Goal: Task Accomplishment & Management: Use online tool/utility

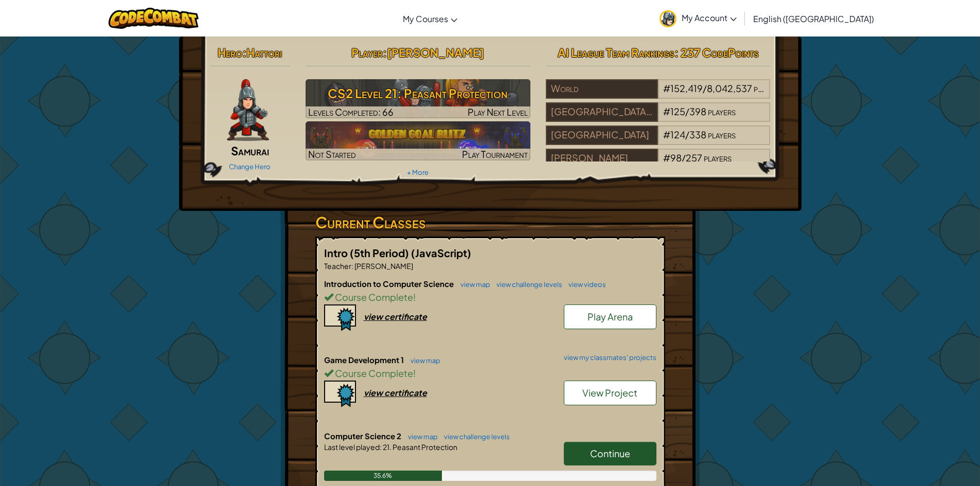
scroll to position [154, 0]
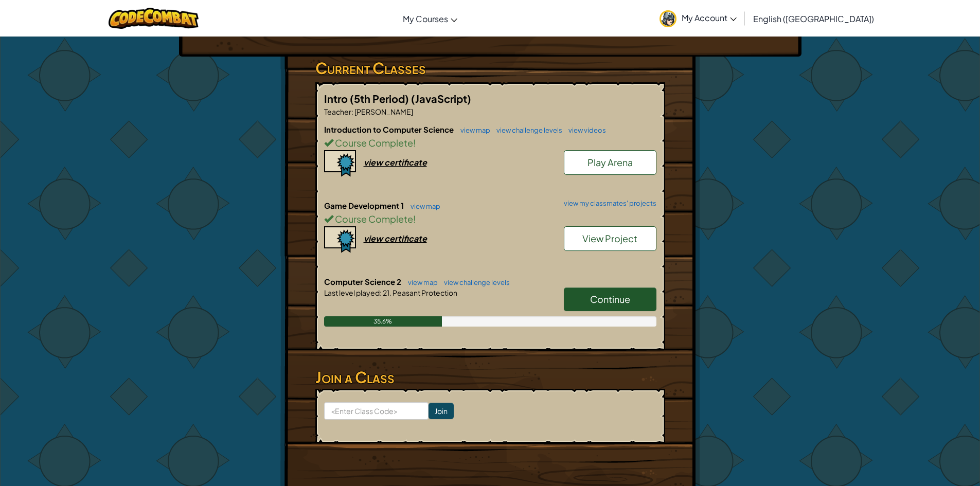
click at [598, 241] on span "View Project" at bounding box center [609, 238] width 55 height 12
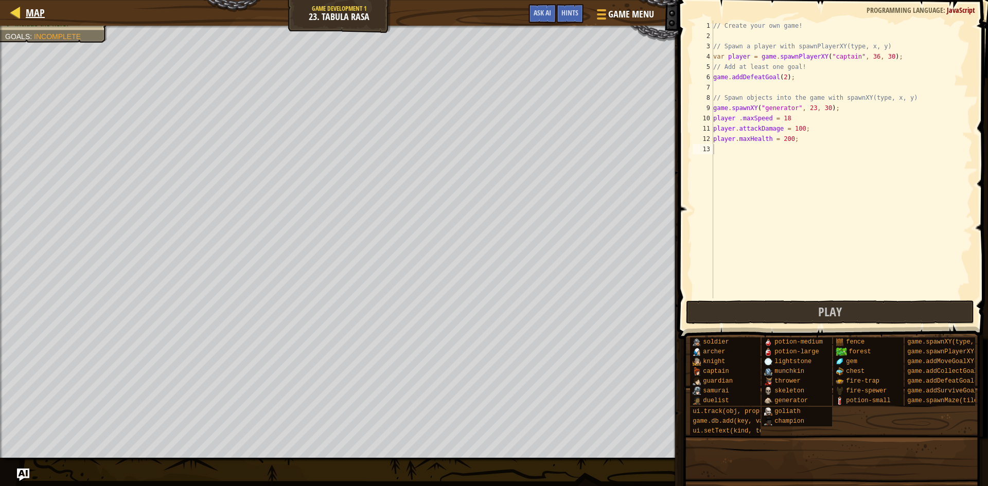
click at [32, 20] on div "Map" at bounding box center [33, 13] width 24 height 26
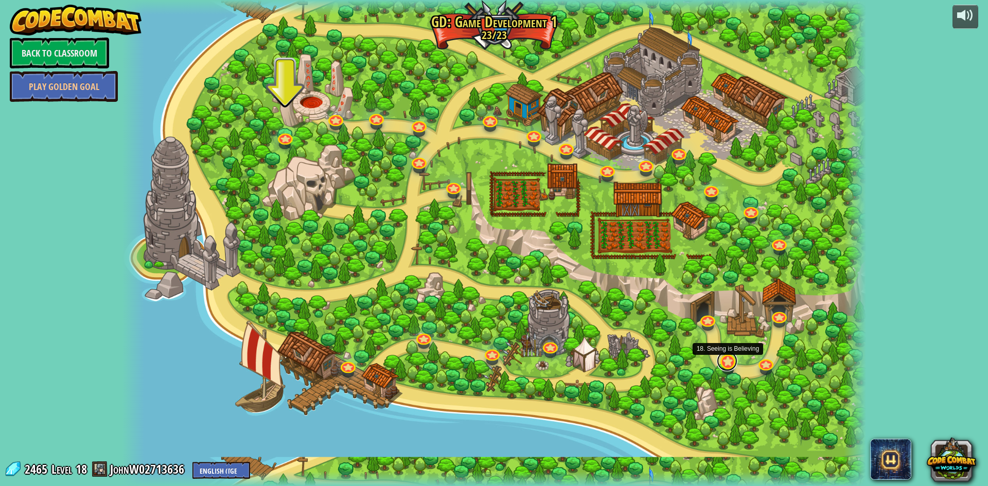
click at [723, 362] on link at bounding box center [726, 361] width 21 height 21
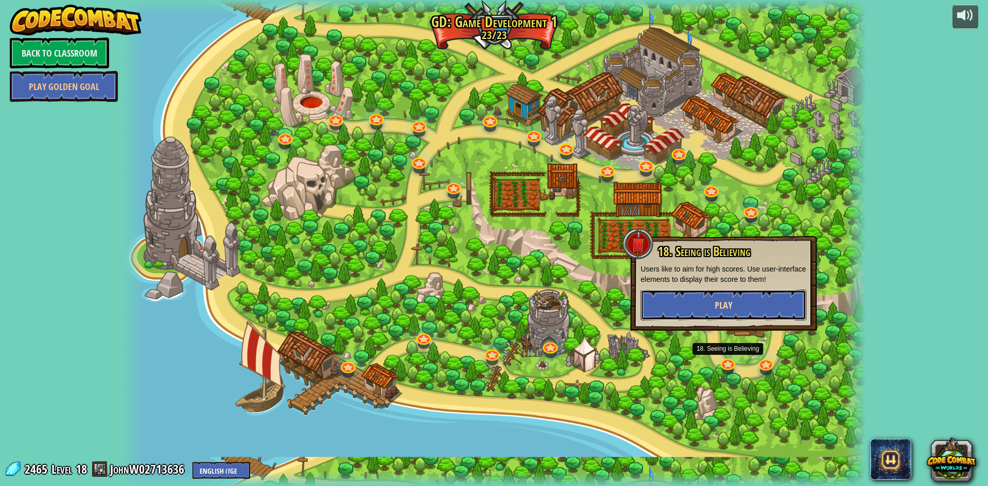
click at [719, 314] on button "Play" at bounding box center [723, 305] width 166 height 31
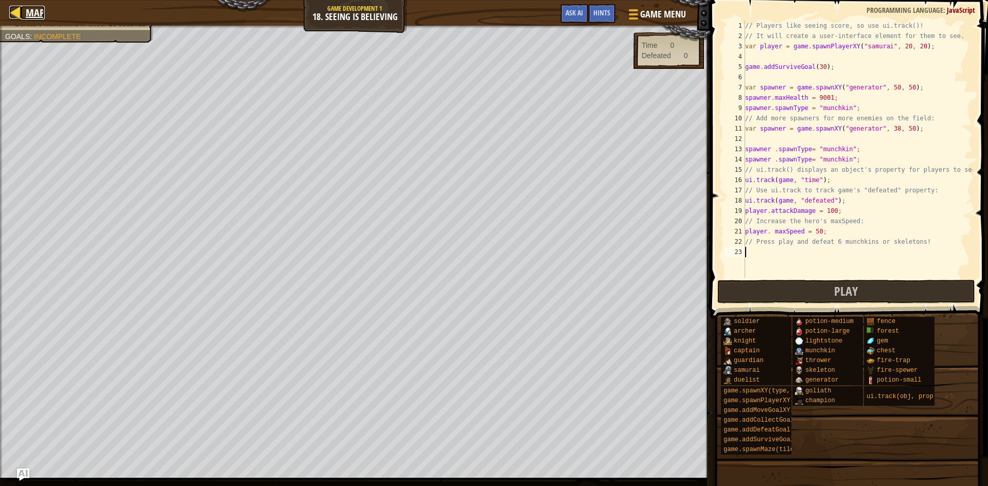
click at [29, 14] on span "Map" at bounding box center [35, 13] width 19 height 14
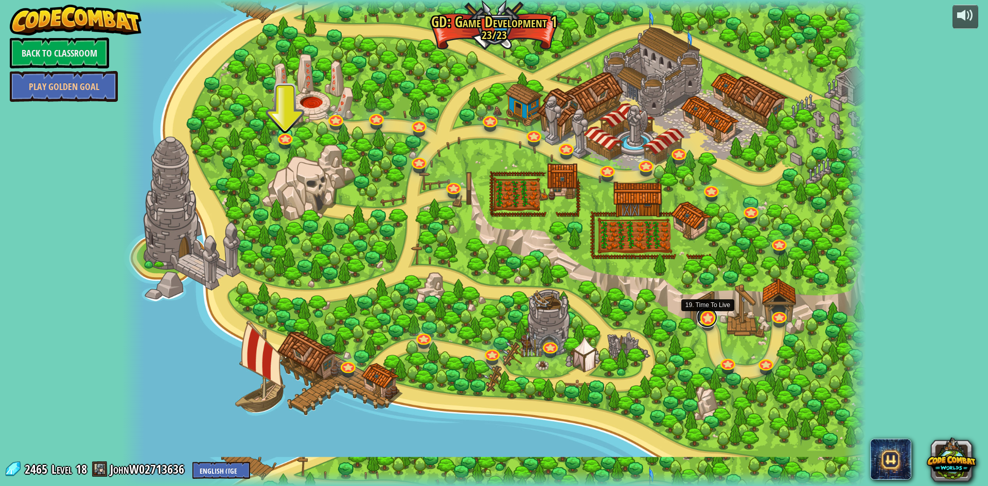
click at [703, 324] on link at bounding box center [706, 317] width 21 height 21
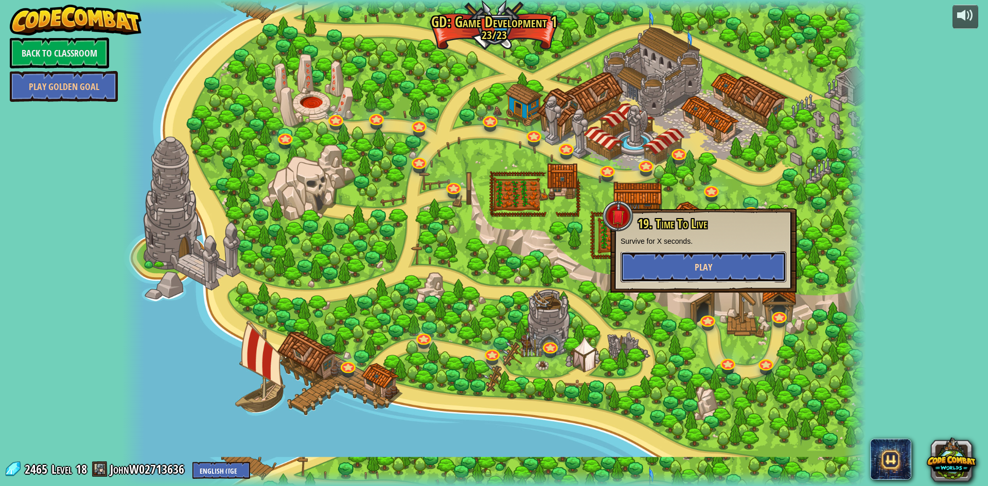
click at [685, 275] on button "Play" at bounding box center [703, 267] width 166 height 31
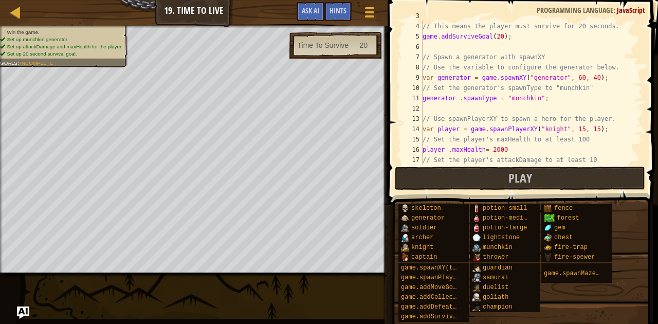
scroll to position [72, 0]
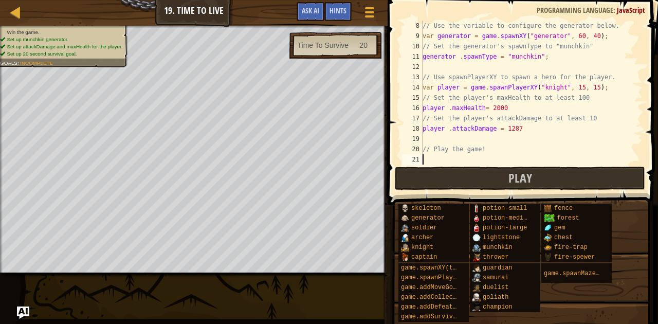
type textarea "// Play the game!"
type textarea "// Use spawnPlayerXY to spawn a hero for the player."
type textarea "// Spawn a generator with spawnXY"
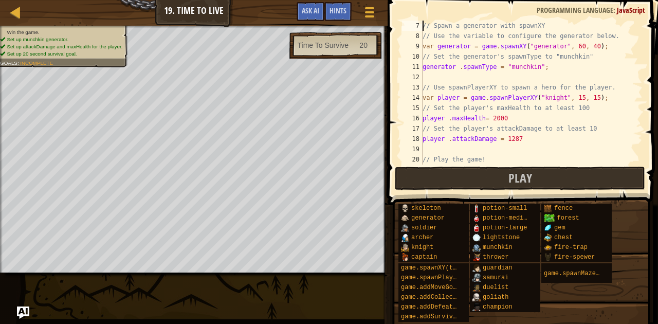
scroll to position [51, 0]
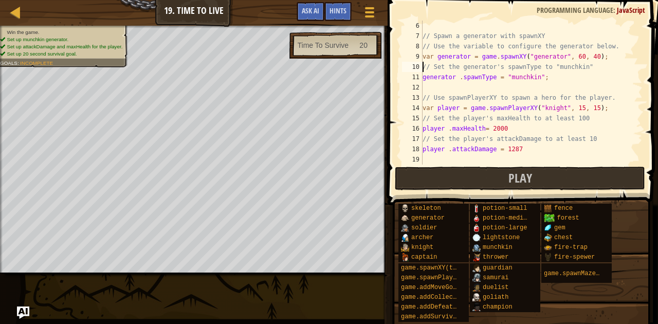
type textarea "generator .spawnType = "munchkin";"
type textarea "player .attackDamage = 1287"
type textarea "// Play the game!"
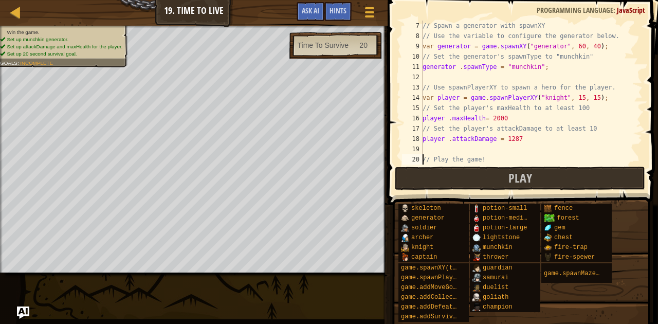
scroll to position [72, 0]
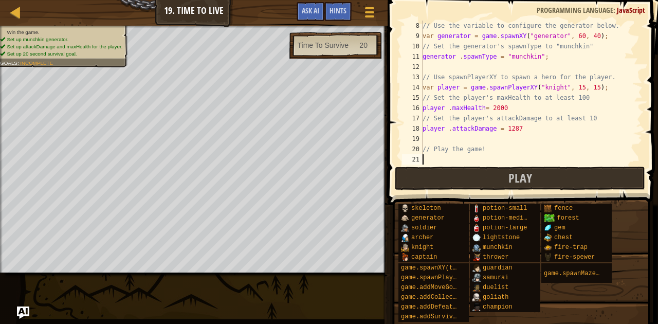
type textarea "// Play the game!"
type textarea "// Use spawnPlayerXY to spawn a hero for the player."
type textarea "// Spawn a generator with spawnXY"
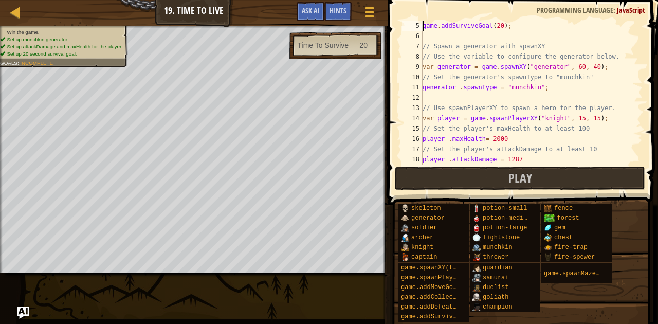
scroll to position [31, 0]
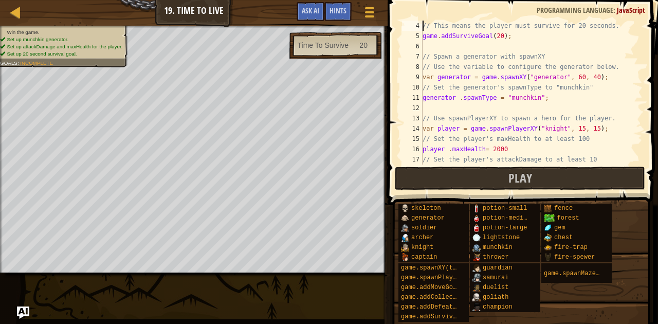
type textarea "game.addSurviveGoal(20);"
type textarea "generator .spawnType = "munchkin";"
type textarea "player .attackDamage = 1287"
type textarea "// Play the game!"
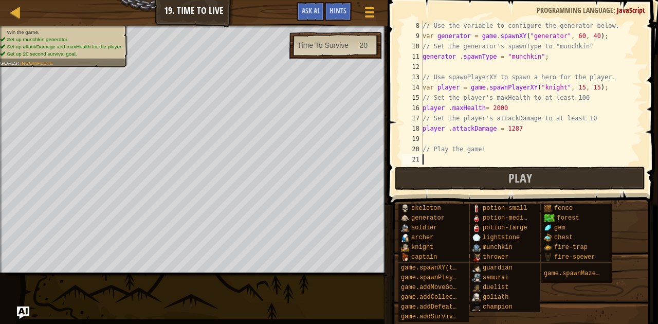
scroll to position [72, 0]
type textarea "// Play the game!"
type textarea "player .attackDamage = 1287"
type textarea "// Play the game!"
type textarea "// Use spawnPlayerXY to spawn a hero for the player."
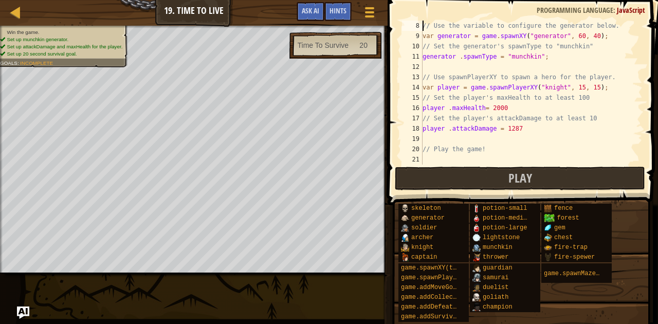
type textarea "// Spawn a generator with spawnXY"
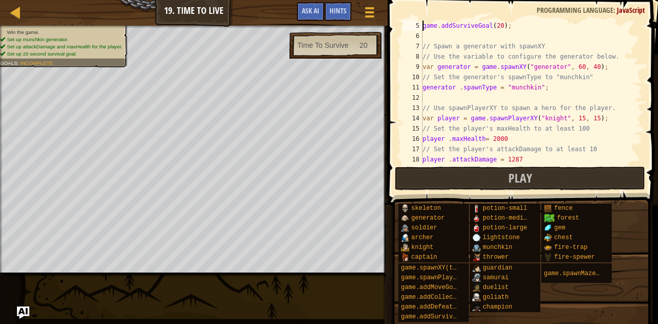
type textarea "// This means the player must survive for 20 seconds."
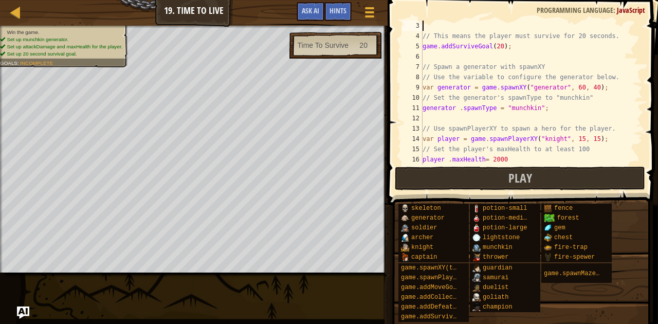
scroll to position [10, 0]
type textarea "// Pass an argument to addSurviveGoal() to specify a time."
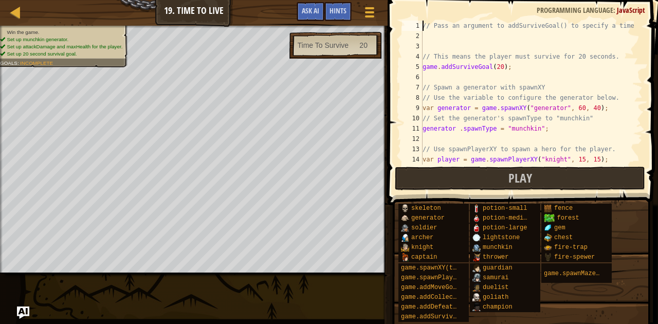
scroll to position [0, 0]
type textarea "game.addSurviveGoal(20);"
type textarea "generator .spawnType = "munchkin";"
type textarea "player .attackDamage = 1287"
type textarea "// Play the game!"
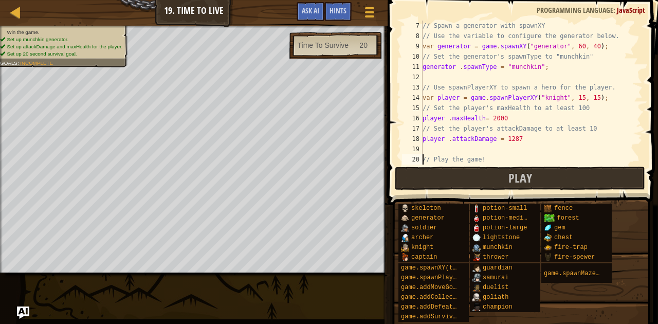
scroll to position [72, 0]
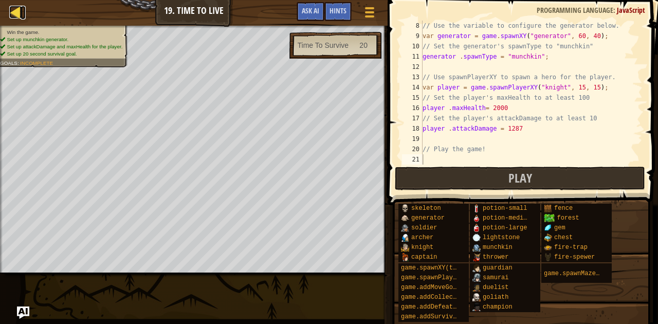
click at [17, 10] on div at bounding box center [15, 12] width 13 height 13
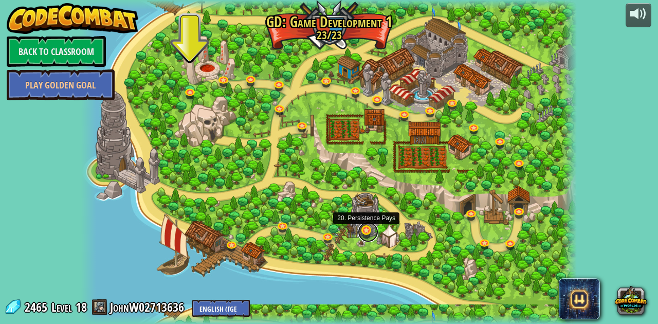
click at [369, 235] on link at bounding box center [368, 232] width 21 height 21
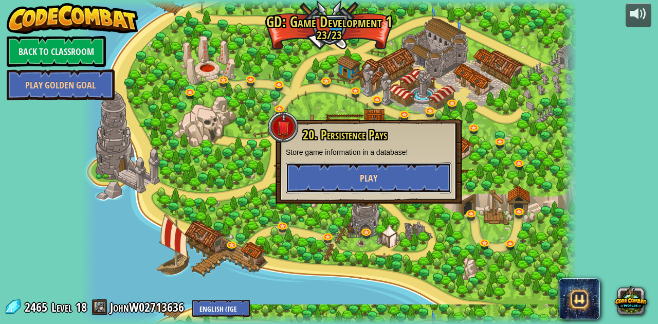
click at [367, 183] on span "Play" at bounding box center [368, 178] width 17 height 13
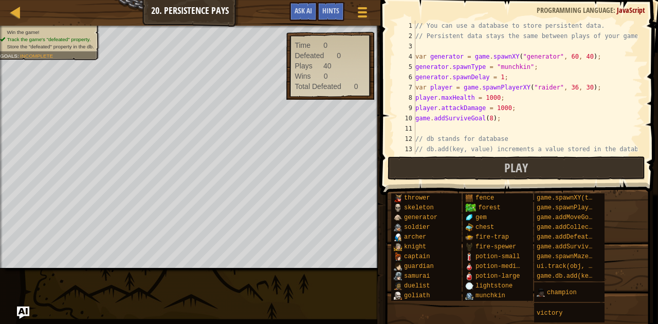
scroll to position [82, 0]
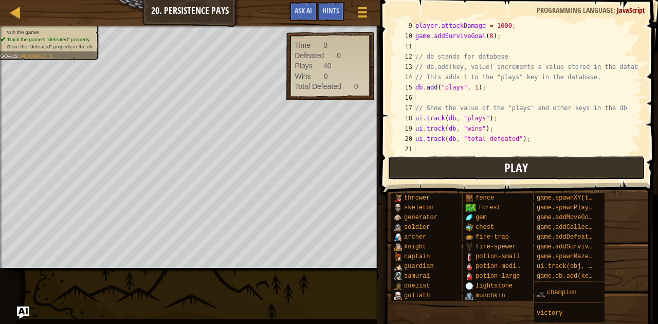
click at [498, 163] on button "Play" at bounding box center [517, 168] width 258 height 24
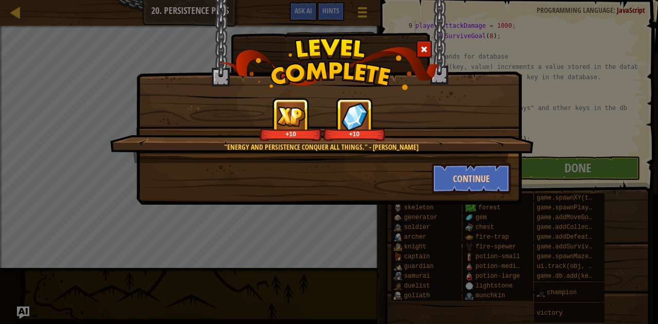
click at [21, 163] on div ""Energy and Persistence conquer all things." - [PERSON_NAME] +10 +10 Continue" at bounding box center [329, 162] width 658 height 324
click at [451, 181] on button "Continue" at bounding box center [472, 178] width 80 height 31
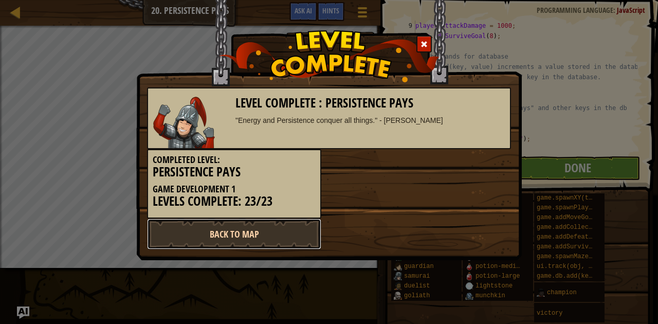
click at [192, 231] on link "Back to Map" at bounding box center [234, 234] width 174 height 31
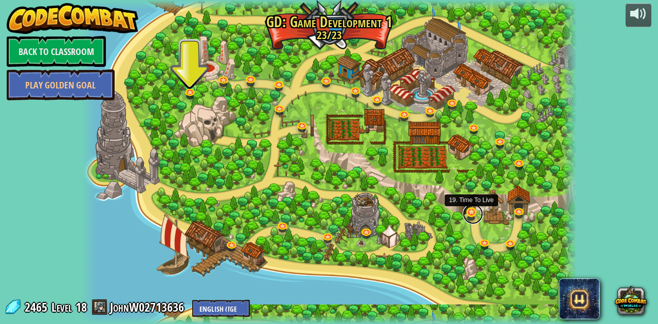
click at [469, 211] on link at bounding box center [473, 214] width 21 height 21
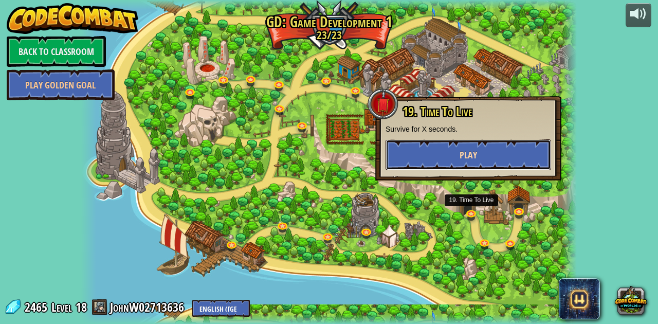
click at [467, 163] on button "Play" at bounding box center [469, 154] width 166 height 31
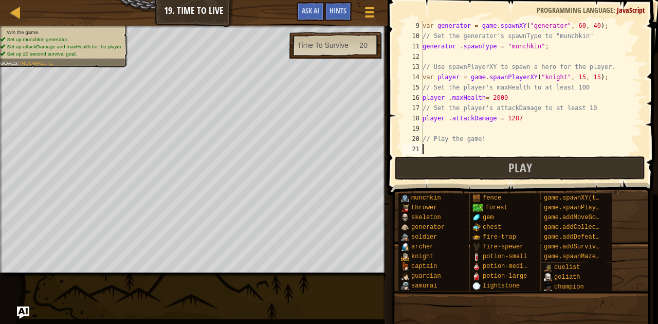
scroll to position [51, 0]
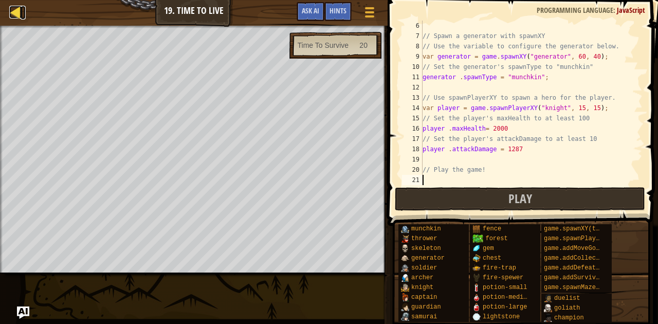
click at [21, 19] on div at bounding box center [15, 12] width 13 height 13
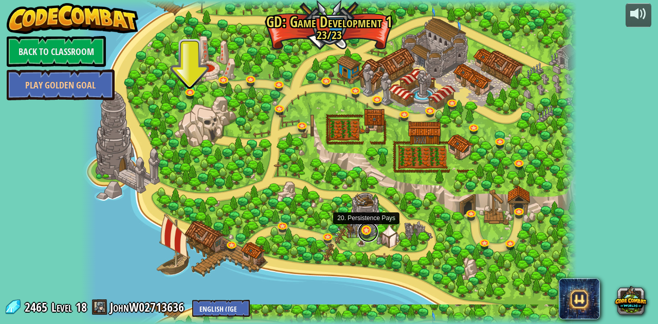
click at [363, 232] on link at bounding box center [368, 232] width 21 height 21
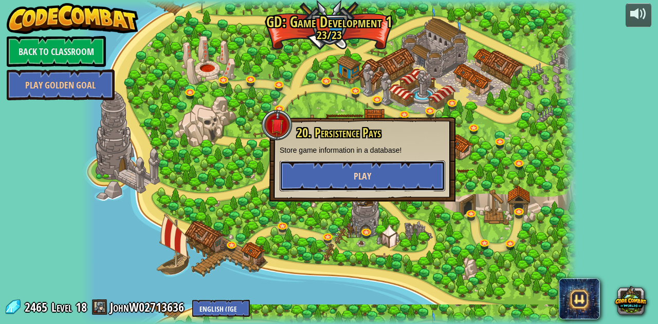
click at [359, 176] on span "Play" at bounding box center [362, 176] width 17 height 13
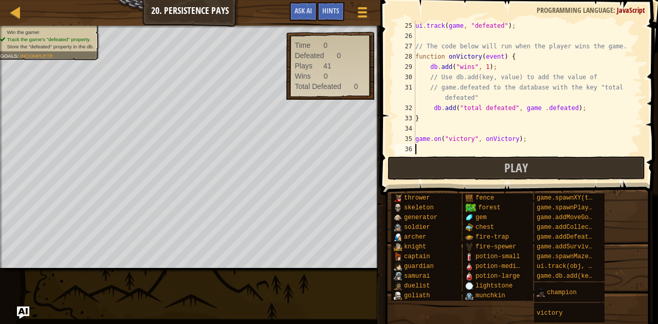
scroll to position [247, 0]
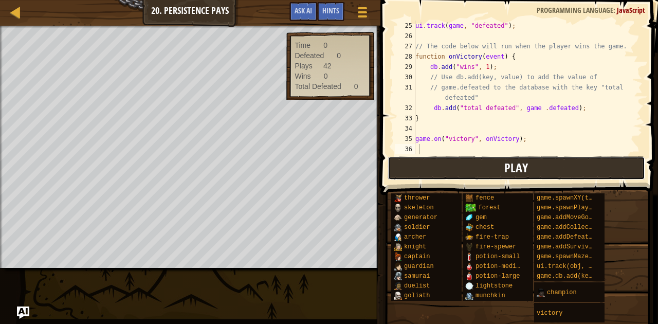
click at [496, 174] on button "Play" at bounding box center [517, 168] width 258 height 24
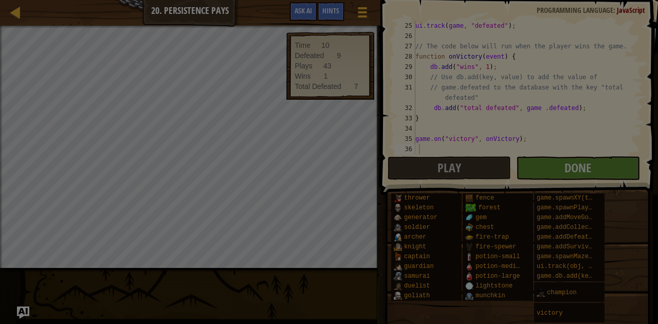
click at [349, 1] on body "Map Game Development 1 20. Persistence Pays Game Menu Done Hints Ask AI 1 ההההה…" at bounding box center [329, 0] width 658 height 1
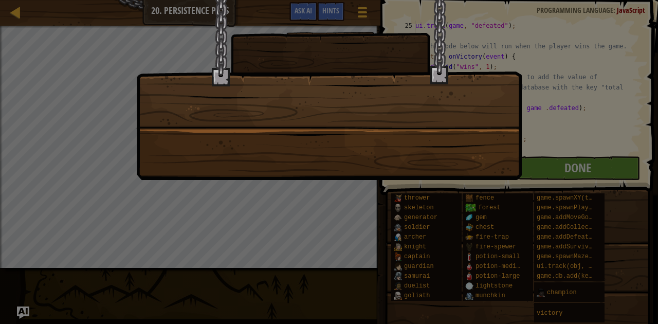
click at [349, 147] on div at bounding box center [329, 90] width 386 height 180
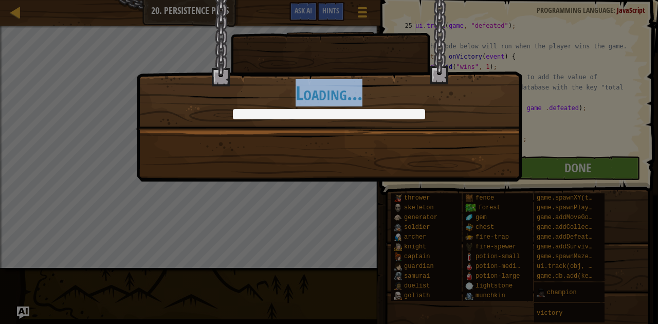
click at [349, 147] on div ""Energy and Persistence conquer all things." - [PERSON_NAME] +0 +0 Continue Loa…" at bounding box center [329, 91] width 386 height 182
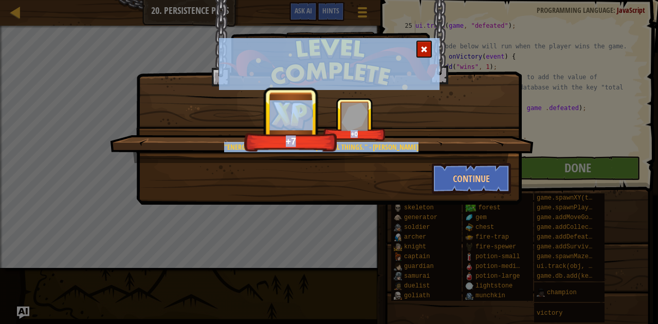
click at [429, 46] on div at bounding box center [424, 49] width 15 height 17
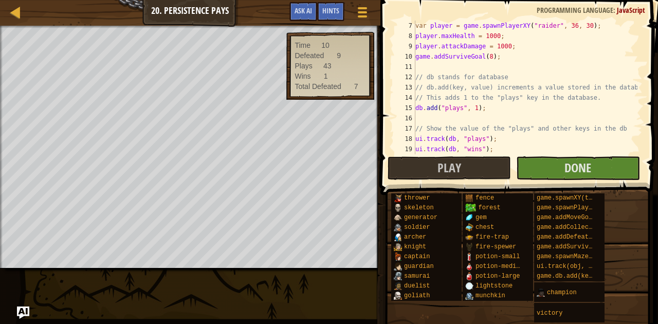
scroll to position [0, 0]
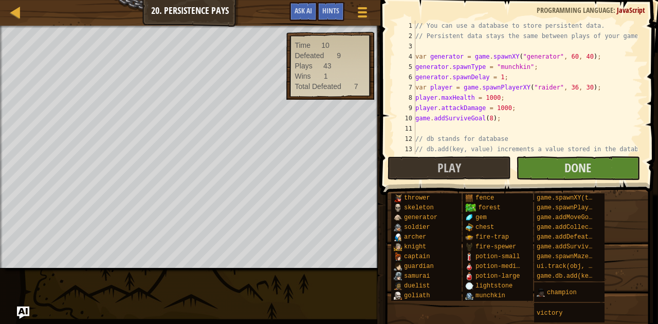
click at [548, 154] on span at bounding box center [521, 82] width 286 height 225
click at [21, 11] on div at bounding box center [15, 12] width 13 height 13
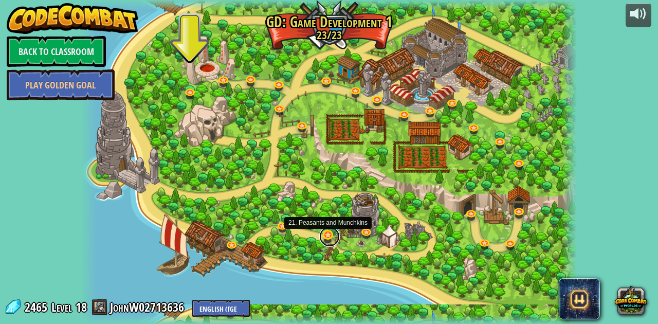
click at [326, 242] on link at bounding box center [329, 236] width 21 height 21
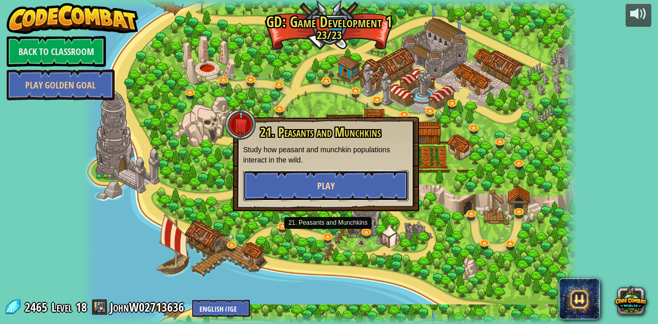
click at [325, 183] on span "Play" at bounding box center [325, 186] width 17 height 13
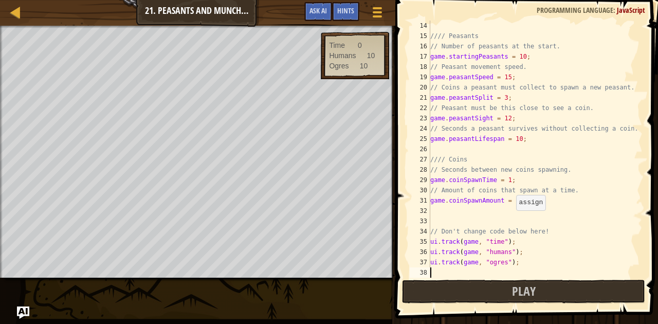
scroll to position [134, 0]
click at [597, 292] on button "Play" at bounding box center [523, 292] width 243 height 24
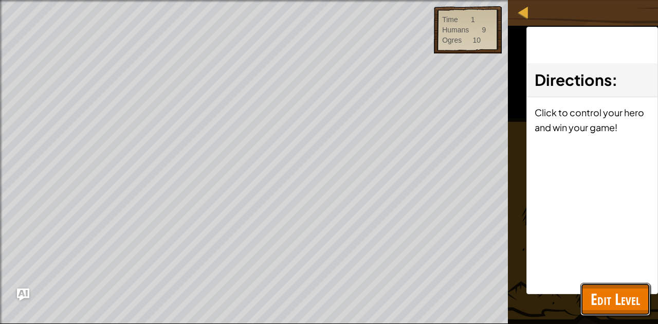
click at [610, 298] on span "Edit Level" at bounding box center [615, 299] width 49 height 21
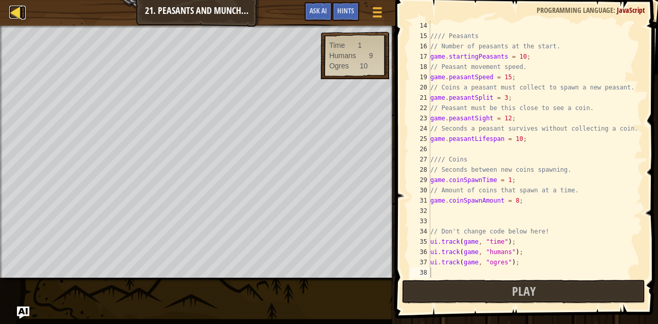
click at [11, 9] on div at bounding box center [15, 12] width 13 height 13
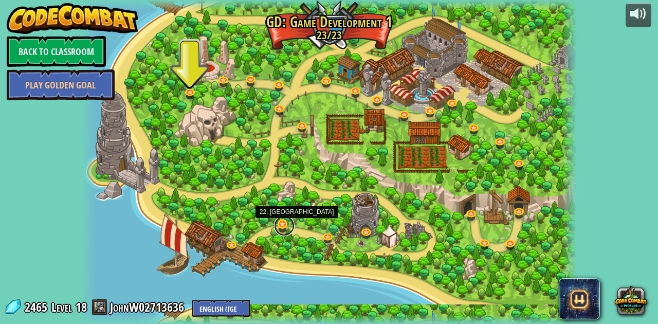
click at [281, 222] on link at bounding box center [284, 226] width 21 height 21
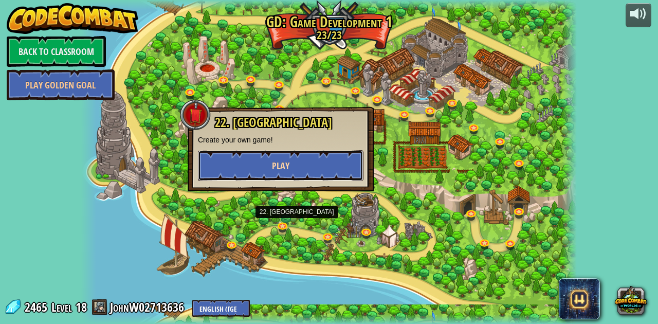
click at [263, 150] on button "Play" at bounding box center [281, 165] width 166 height 31
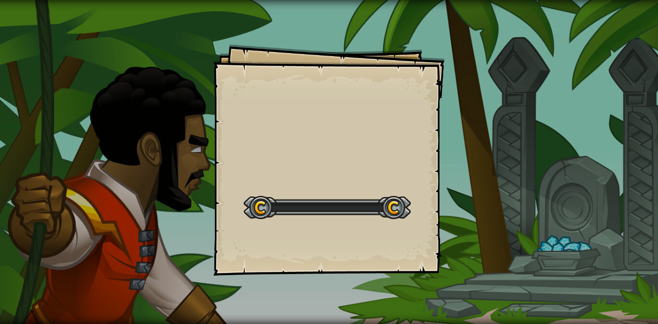
click at [265, 155] on div "Goals Start Level Error loading from server. Try refreshing the page. You'll ne…" at bounding box center [328, 159] width 231 height 231
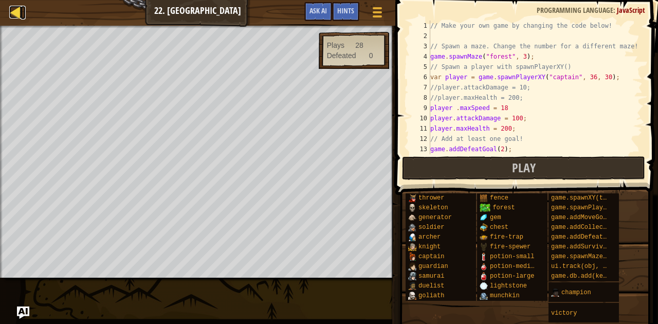
click at [19, 11] on div at bounding box center [15, 12] width 13 height 13
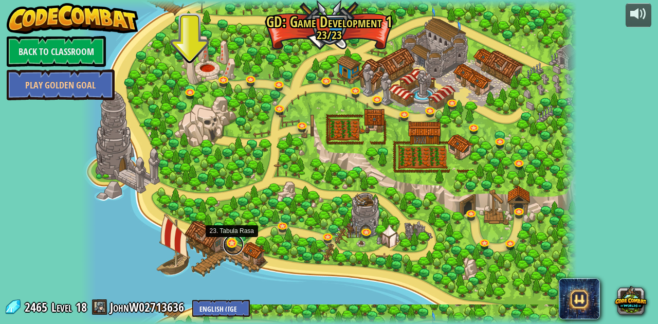
click at [231, 241] on link at bounding box center [233, 245] width 21 height 21
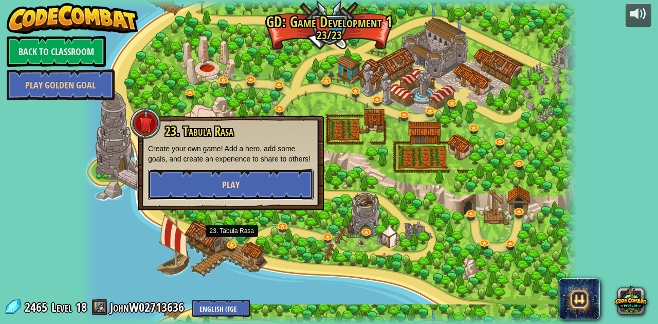
click at [267, 190] on button "Play" at bounding box center [231, 184] width 166 height 31
